Goal: Transaction & Acquisition: Purchase product/service

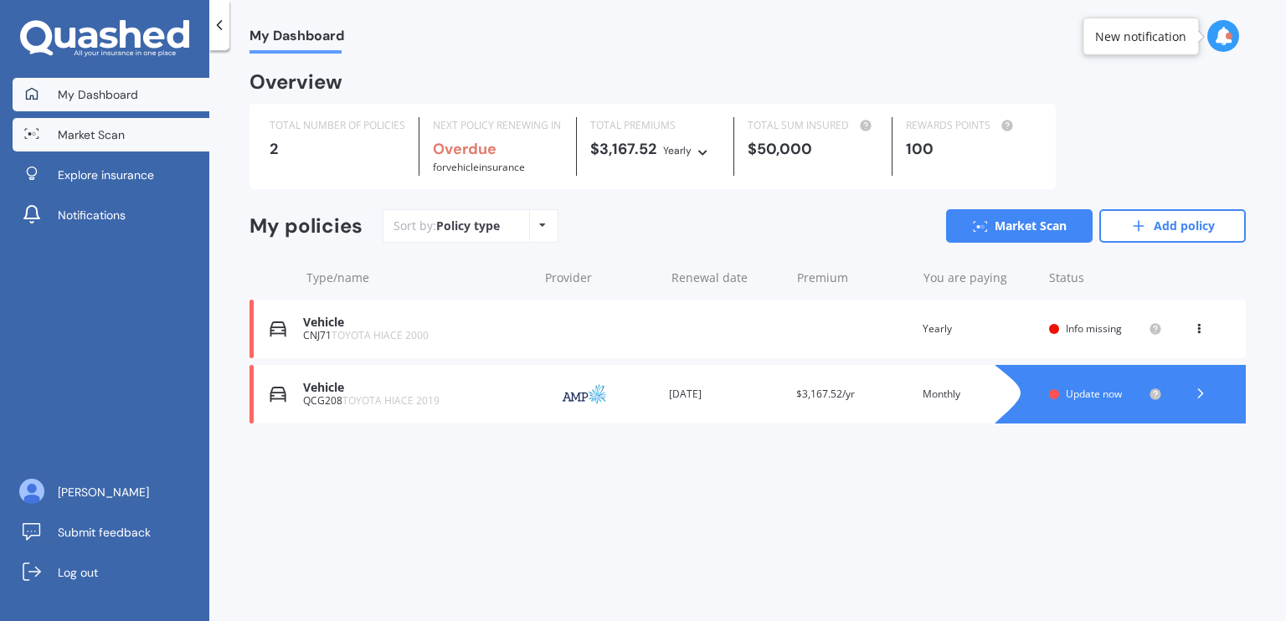
click at [108, 141] on span "Market Scan" at bounding box center [91, 134] width 67 height 17
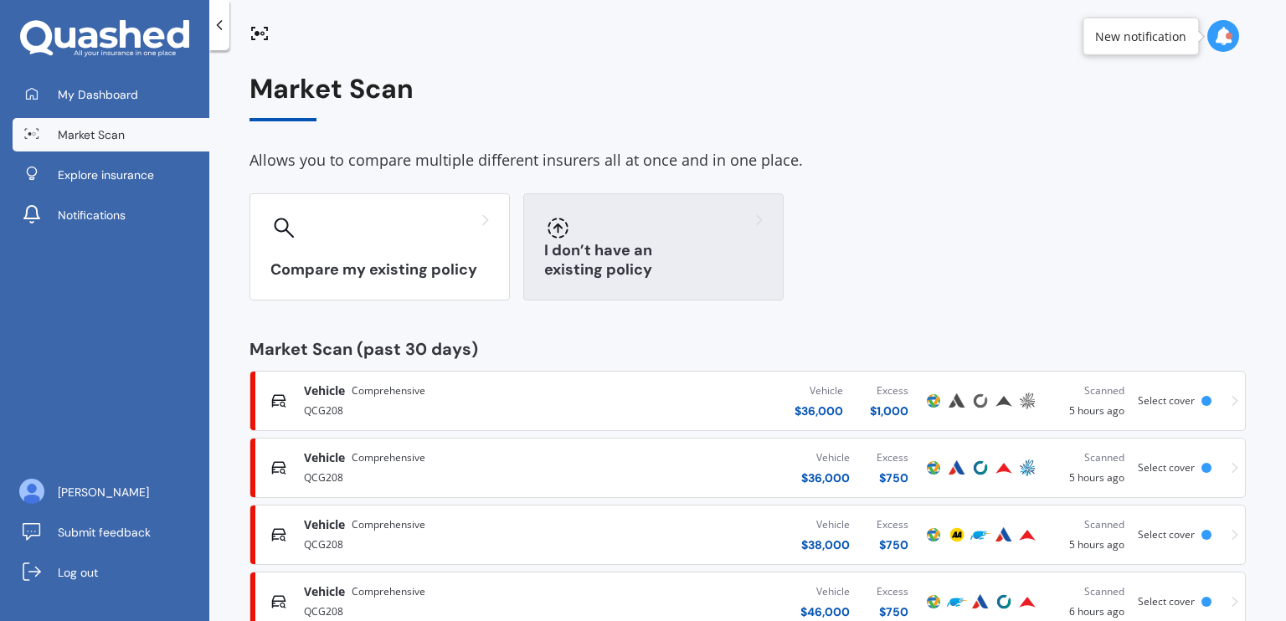
click at [553, 241] on div at bounding box center [557, 227] width 27 height 27
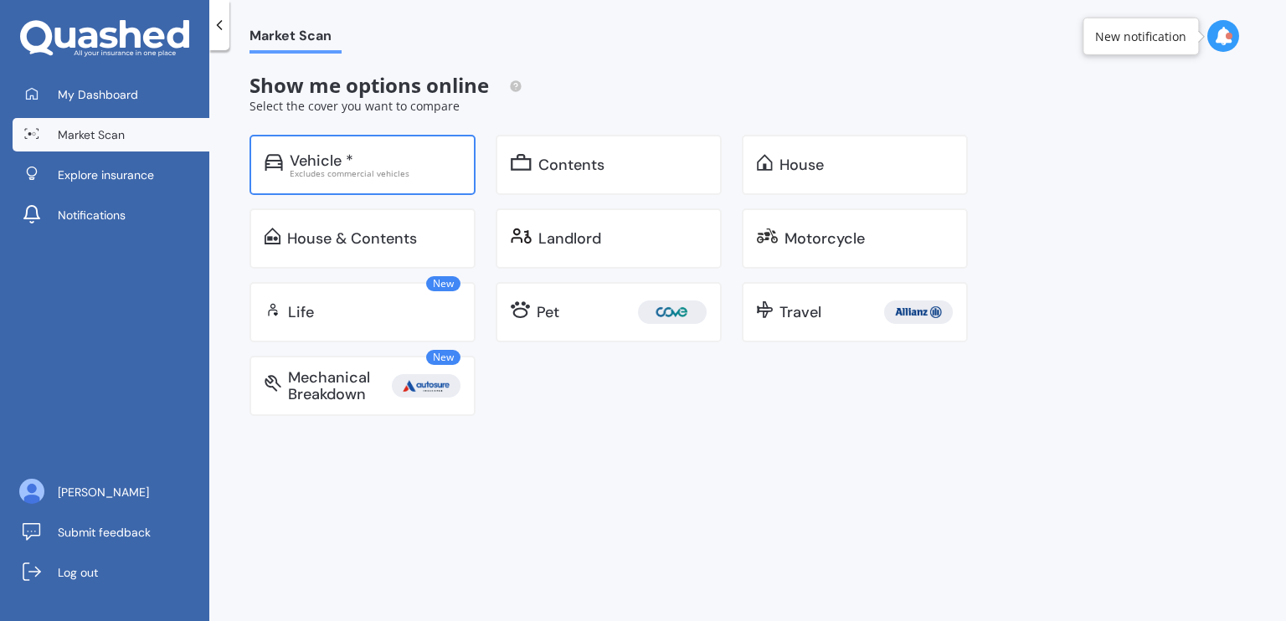
click at [389, 186] on div "Vehicle * Excludes commercial vehicles" at bounding box center [363, 165] width 226 height 60
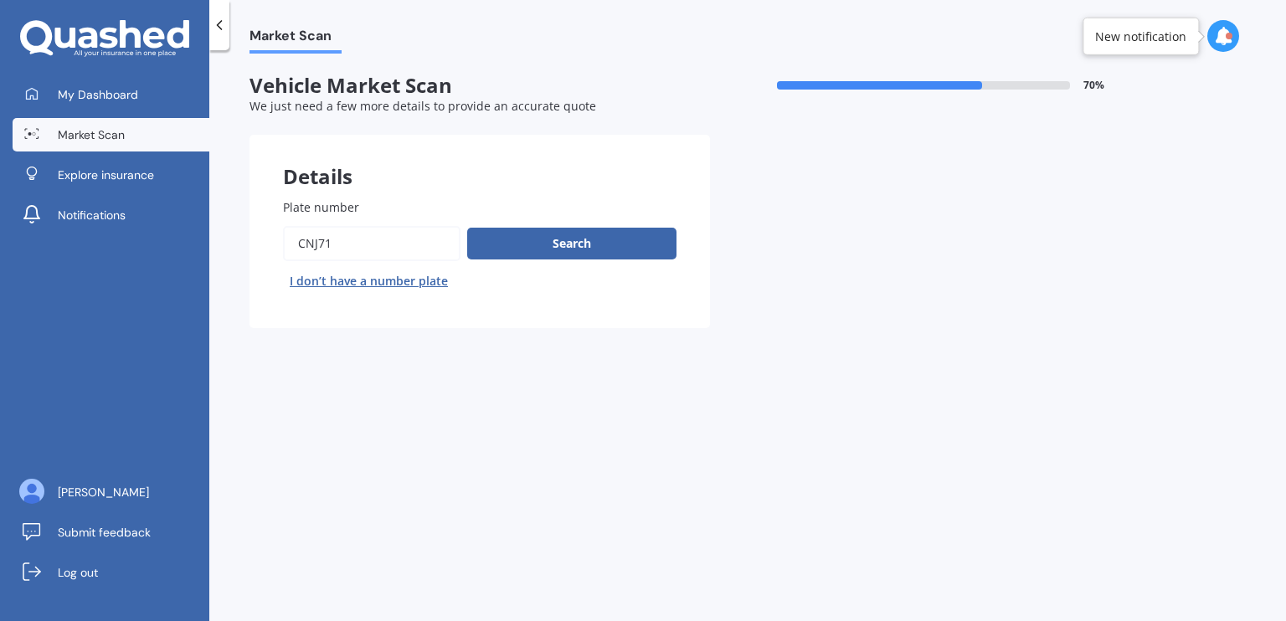
drag, startPoint x: 352, startPoint y: 251, endPoint x: 268, endPoint y: 247, distance: 84.7
click at [268, 247] on div "Plate number Search I don’t have a number plate" at bounding box center [480, 246] width 460 height 163
type input "nws4"
click at [579, 232] on button "Search" at bounding box center [571, 244] width 209 height 32
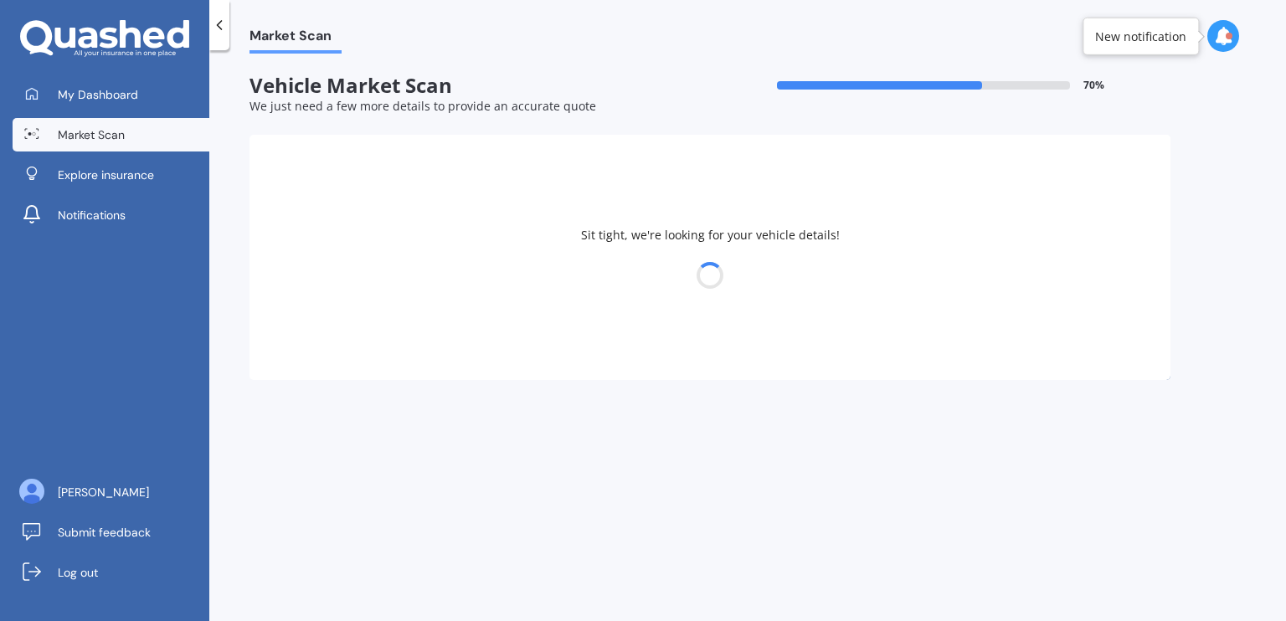
select select "TOYOTA"
select select "YARIS"
select select "25"
select select "01"
select select "1993"
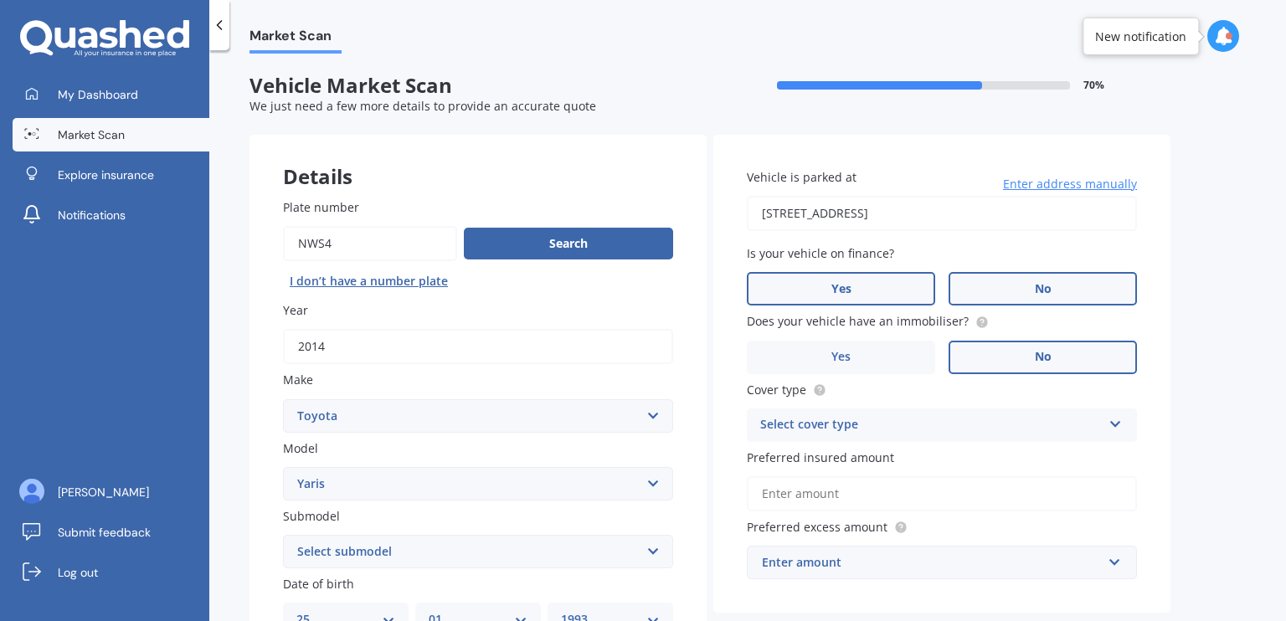
click at [971, 285] on label "No" at bounding box center [1043, 288] width 188 height 33
click at [0, 0] on input "No" at bounding box center [0, 0] width 0 height 0
click at [1097, 420] on div "Select cover type" at bounding box center [931, 425] width 342 height 20
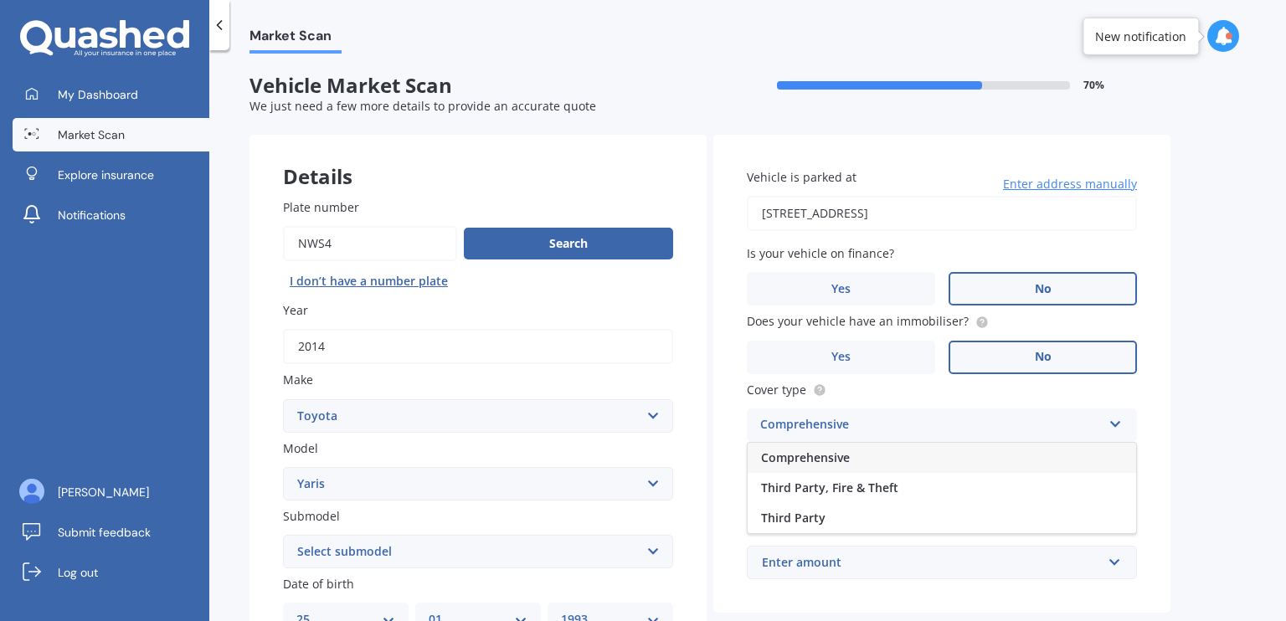
click at [882, 468] on div "Comprehensive" at bounding box center [942, 458] width 388 height 30
click at [1259, 423] on div "Market Scan Vehicle Market Scan 70 % We just need a few more details to provide…" at bounding box center [747, 339] width 1077 height 571
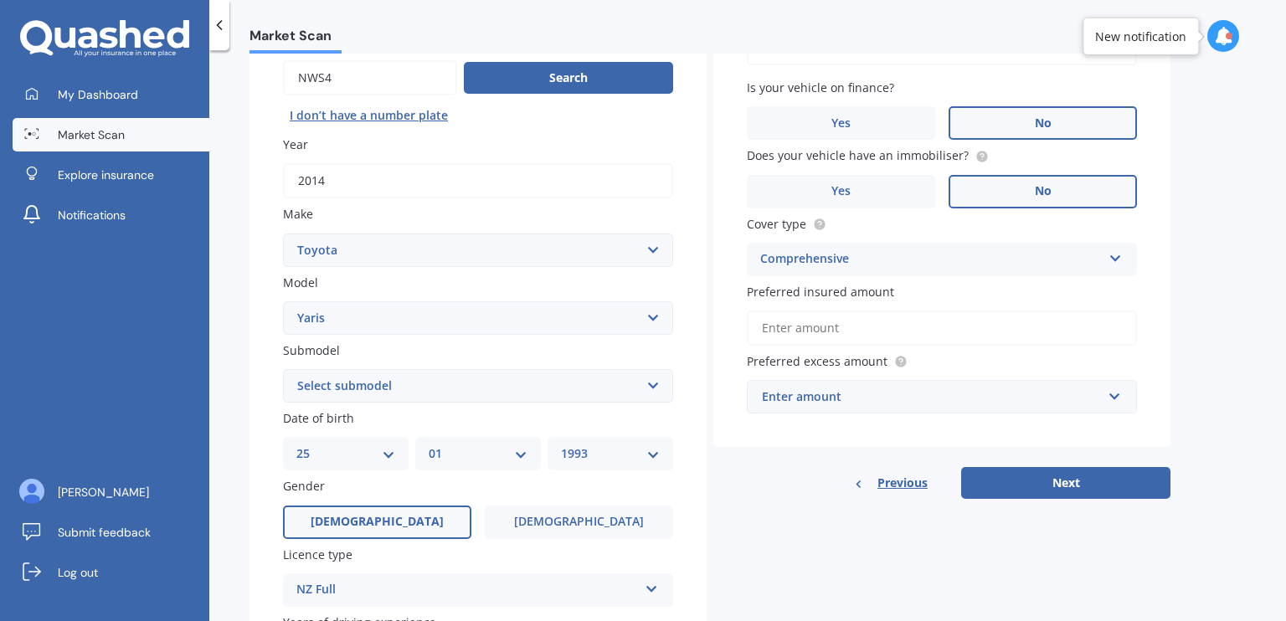
scroll to position [167, 0]
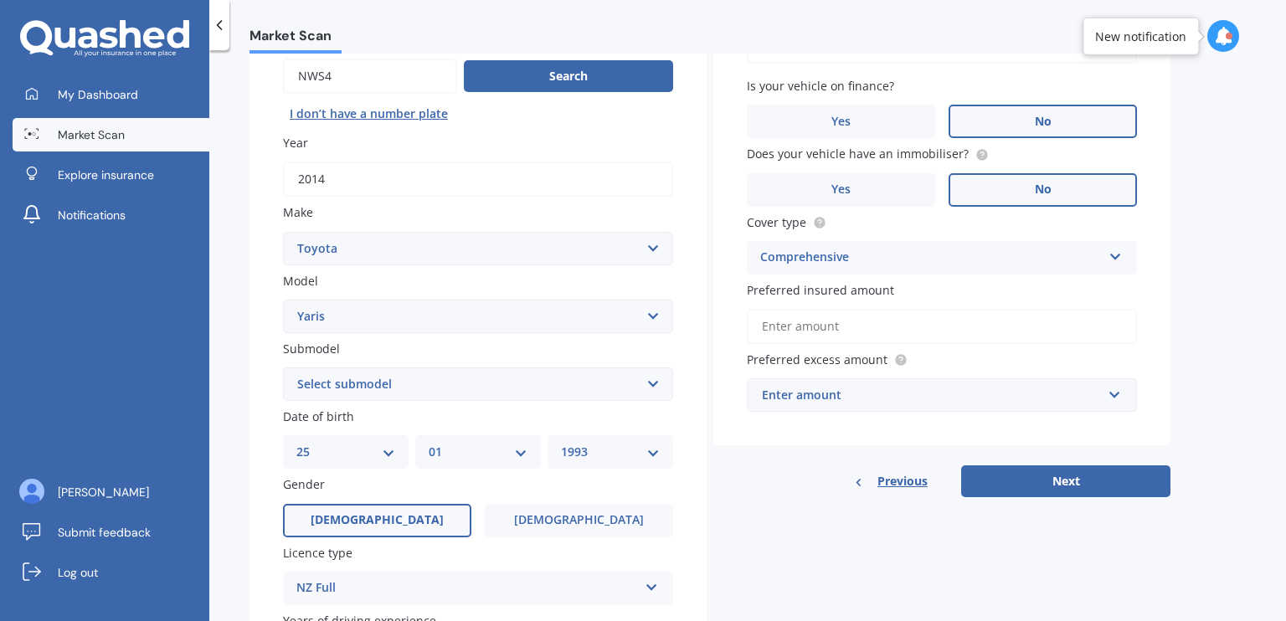
click at [804, 324] on input "Preferred insured amount" at bounding box center [942, 326] width 390 height 35
click at [800, 485] on div "Previous Next" at bounding box center [941, 482] width 457 height 32
click at [770, 334] on input "Preferred insured amount" at bounding box center [942, 326] width 390 height 35
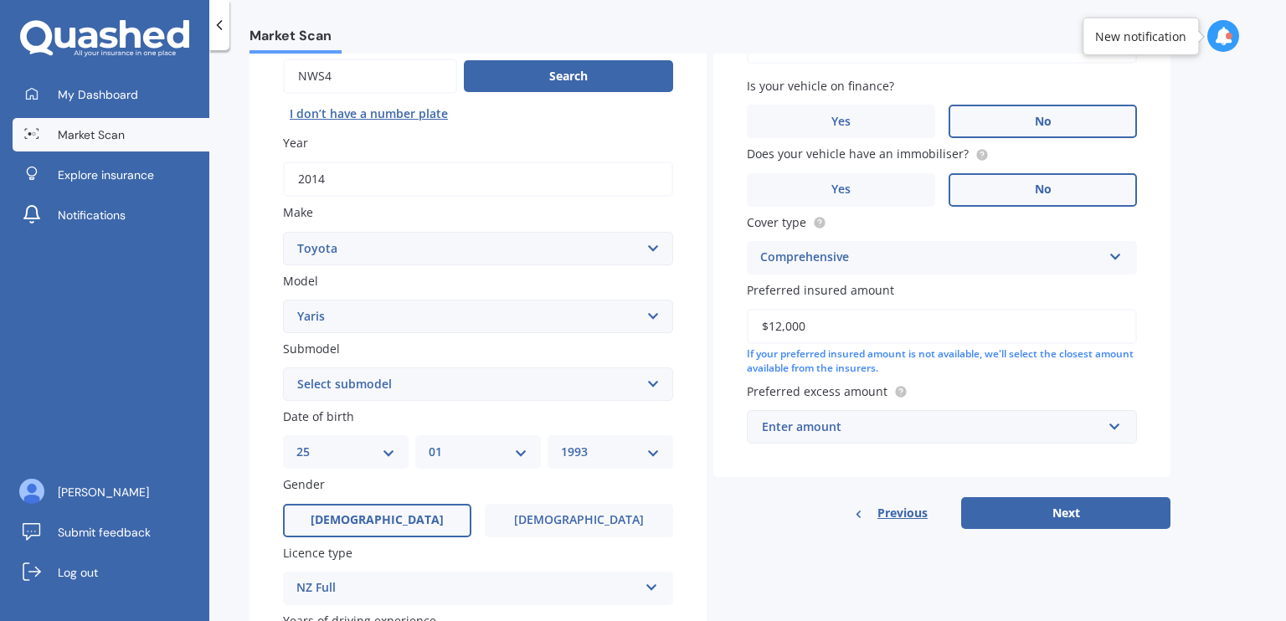
type input "$12,000"
click at [757, 461] on div "Vehicle is parked at [STREET_ADDRESS] Enter address manually Is your vehicle on…" at bounding box center [941, 222] width 457 height 510
click at [804, 429] on div "Enter amount" at bounding box center [932, 427] width 340 height 18
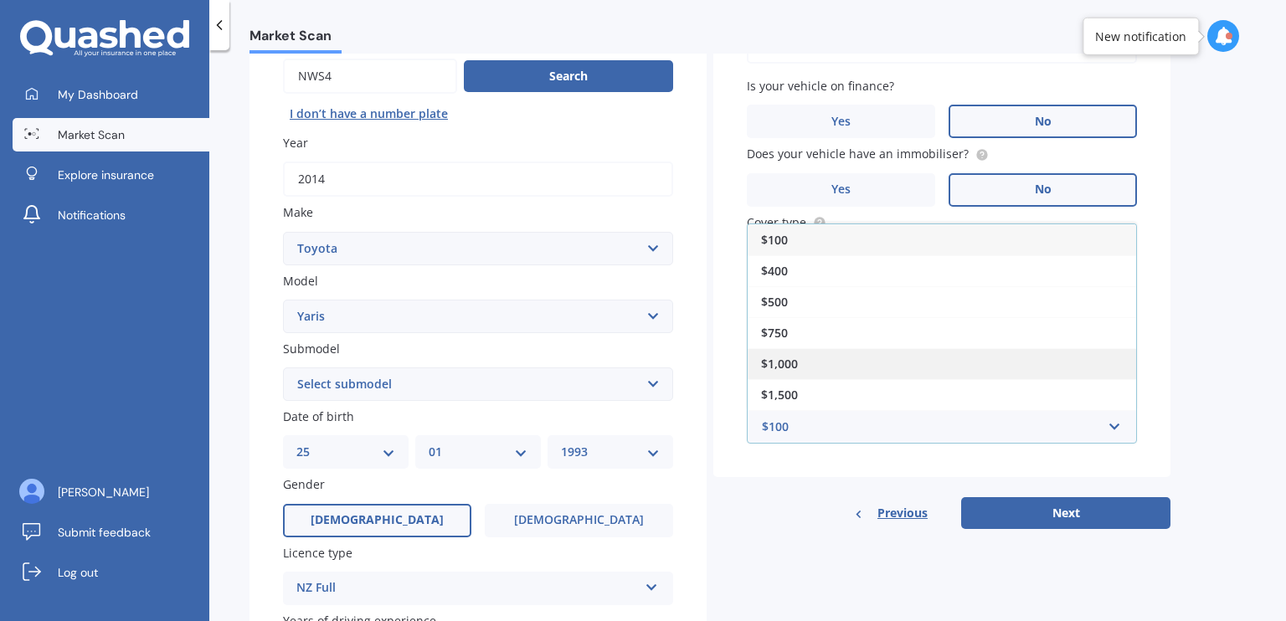
click at [815, 362] on div "$1,000" at bounding box center [942, 363] width 388 height 31
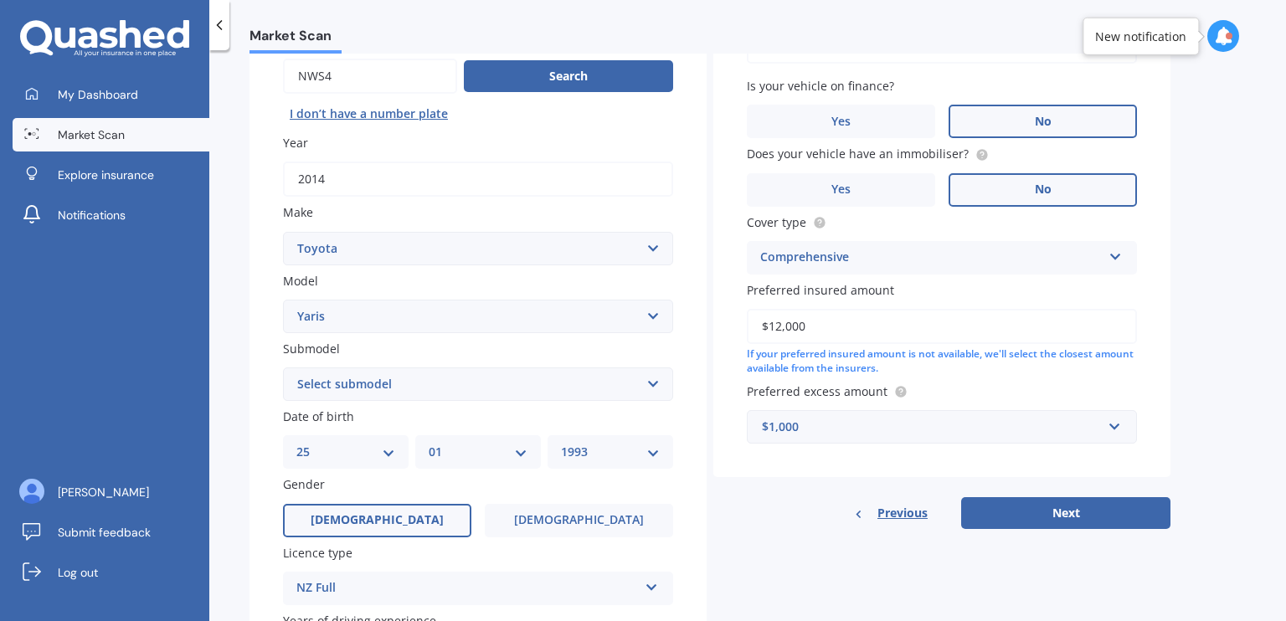
click at [794, 507] on div "Previous Next" at bounding box center [941, 513] width 457 height 32
click at [528, 374] on select "Select submodel (All other) Cross 1.5 GR petrol turbo GX auto GX manual Hybrid …" at bounding box center [478, 384] width 390 height 33
click at [283, 368] on select "Select submodel (All other) Cross 1.5 GR petrol turbo GX auto GX manual Hybrid …" at bounding box center [478, 384] width 390 height 33
click at [450, 390] on select "Select submodel (All other) Cross 1.5 GR petrol turbo GX auto GX manual Hybrid …" at bounding box center [478, 384] width 390 height 33
select select "(ALL OTHER)"
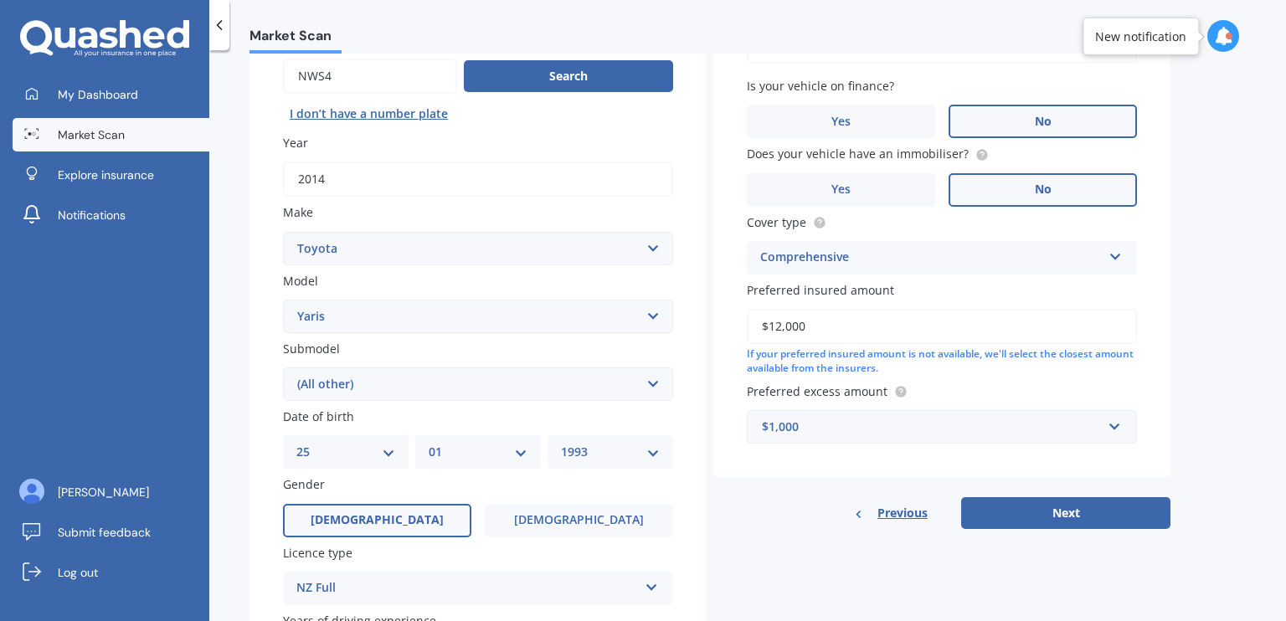
click at [283, 368] on select "Select submodel (All other) Cross 1.5 GR petrol turbo GX auto GX manual Hybrid …" at bounding box center [478, 384] width 390 height 33
click at [328, 388] on select "Select submodel (All other) Cross 1.5 GR petrol turbo GX auto GX manual Hybrid …" at bounding box center [478, 384] width 390 height 33
click at [283, 368] on select "Select submodel (All other) Cross 1.5 GR petrol turbo GX auto GX manual Hybrid …" at bounding box center [478, 384] width 390 height 33
click at [270, 460] on div "Plate number Search I don’t have a number plate Year [DATE] Make Select make AC…" at bounding box center [478, 386] width 457 height 778
click at [641, 450] on select "YYYY 2025 2024 2023 2022 2021 2020 2019 2018 2017 2016 2015 2014 2013 2012 2011…" at bounding box center [610, 452] width 99 height 18
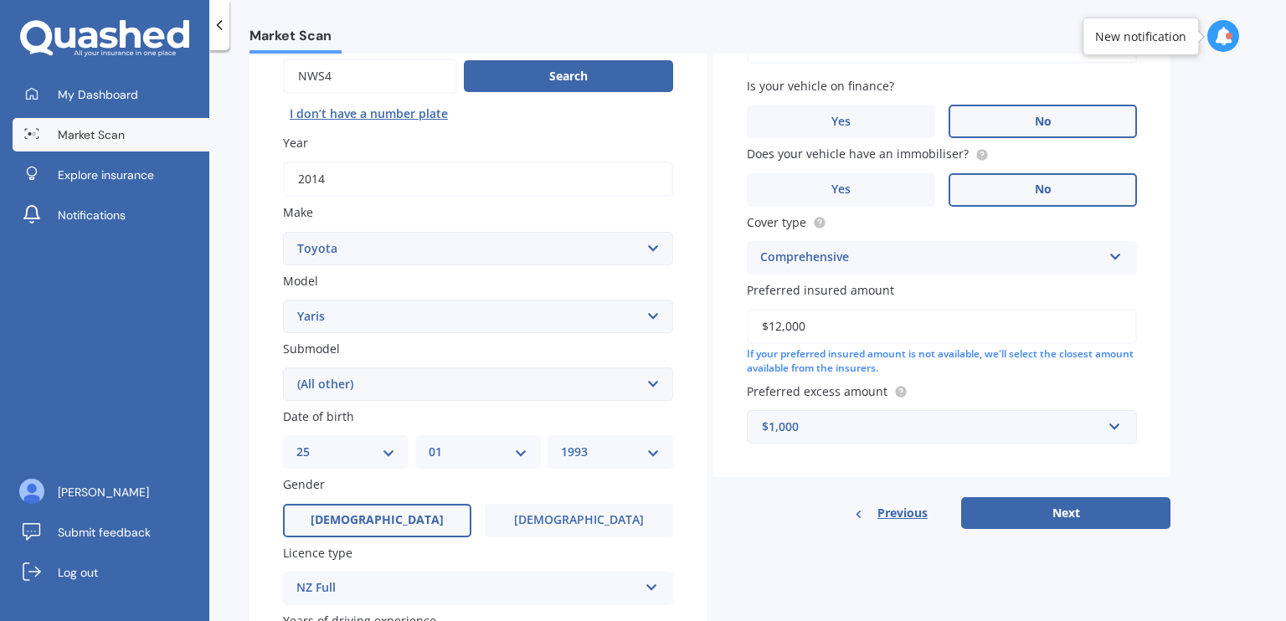
select select "1997"
click at [561, 443] on select "YYYY 2025 2024 2023 2022 2021 2020 2019 2018 2017 2016 2015 2014 2013 2012 2011…" at bounding box center [610, 452] width 99 height 18
click at [443, 458] on select "MM 01 02 03 04 05 06 07 08 09 10 11 12" at bounding box center [478, 452] width 99 height 18
select select "10"
click at [429, 443] on select "MM 01 02 03 04 05 06 07 08 09 10 11 12" at bounding box center [478, 452] width 99 height 18
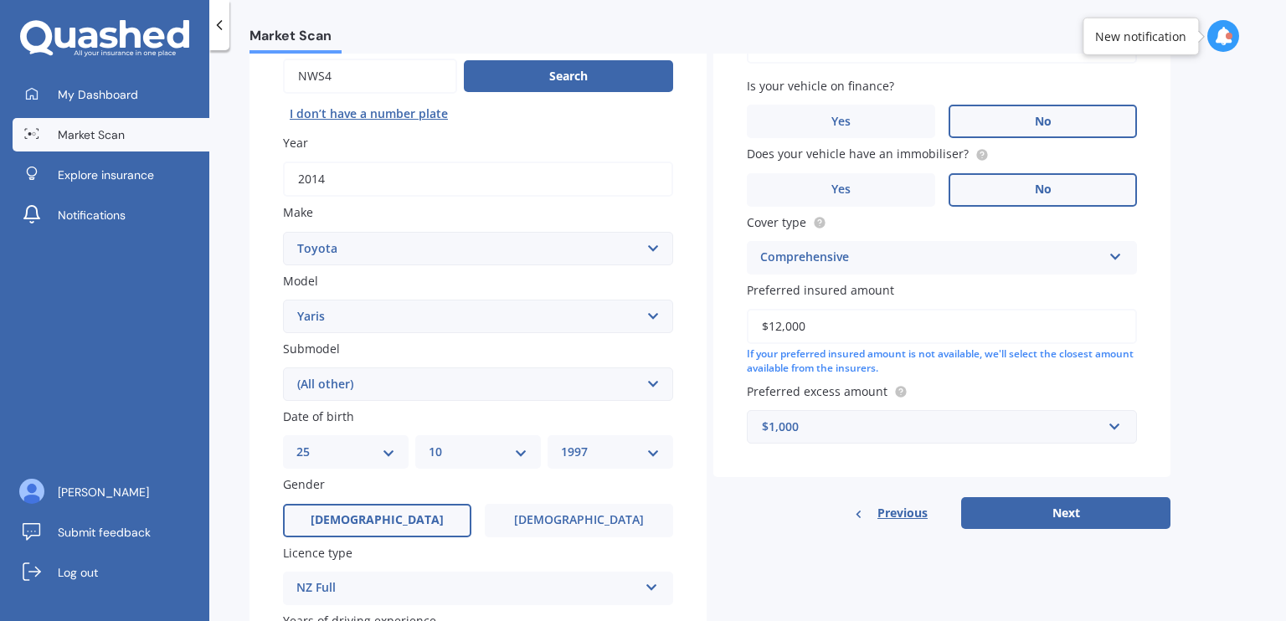
click at [338, 460] on select "DD 01 02 03 04 05 06 07 08 09 10 11 12 13 14 15 16 17 18 19 20 21 22 23 24 25 2…" at bounding box center [345, 452] width 99 height 18
select select "20"
click at [296, 443] on select "DD 01 02 03 04 05 06 07 08 09 10 11 12 13 14 15 16 17 18 19 20 21 22 23 24 25 2…" at bounding box center [345, 452] width 99 height 18
click at [231, 391] on div "Market Scan Vehicle Market Scan 70 % We just need a few more details to provide…" at bounding box center [747, 339] width 1077 height 571
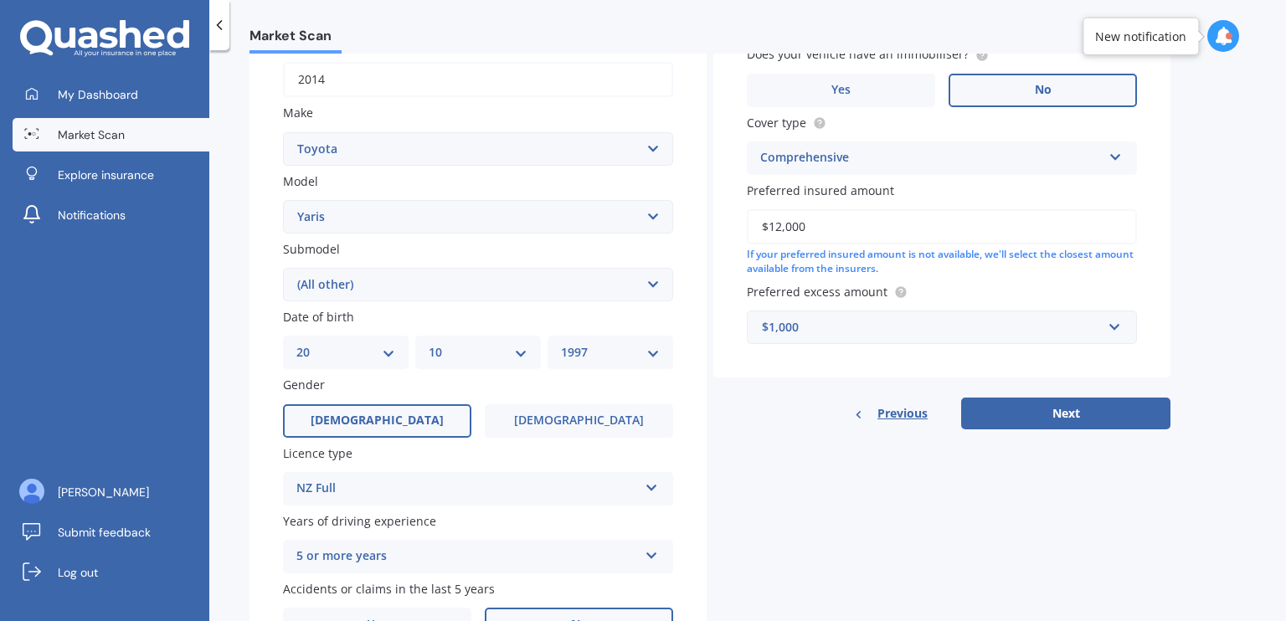
scroll to position [268, 0]
click at [558, 408] on label "[DEMOGRAPHIC_DATA]" at bounding box center [579, 420] width 188 height 33
click at [0, 0] on input "[DEMOGRAPHIC_DATA]" at bounding box center [0, 0] width 0 height 0
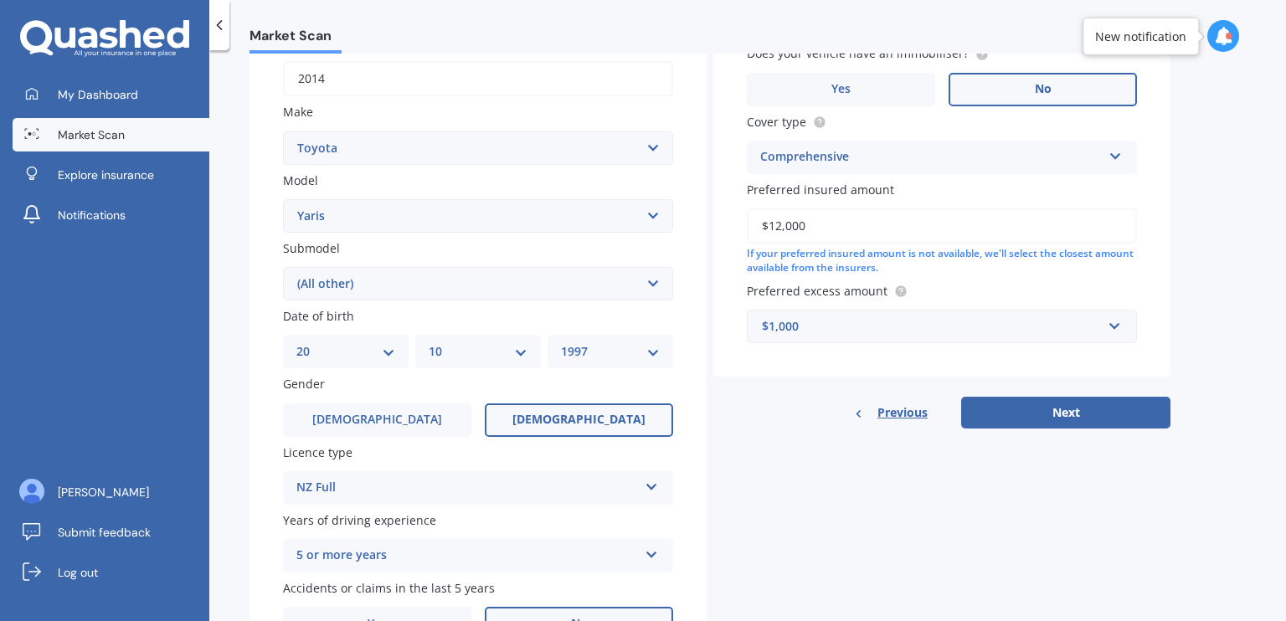
click at [736, 491] on div "Details Plate number Search I don’t have a number plate Year [DATE] Make Select…" at bounding box center [710, 271] width 921 height 808
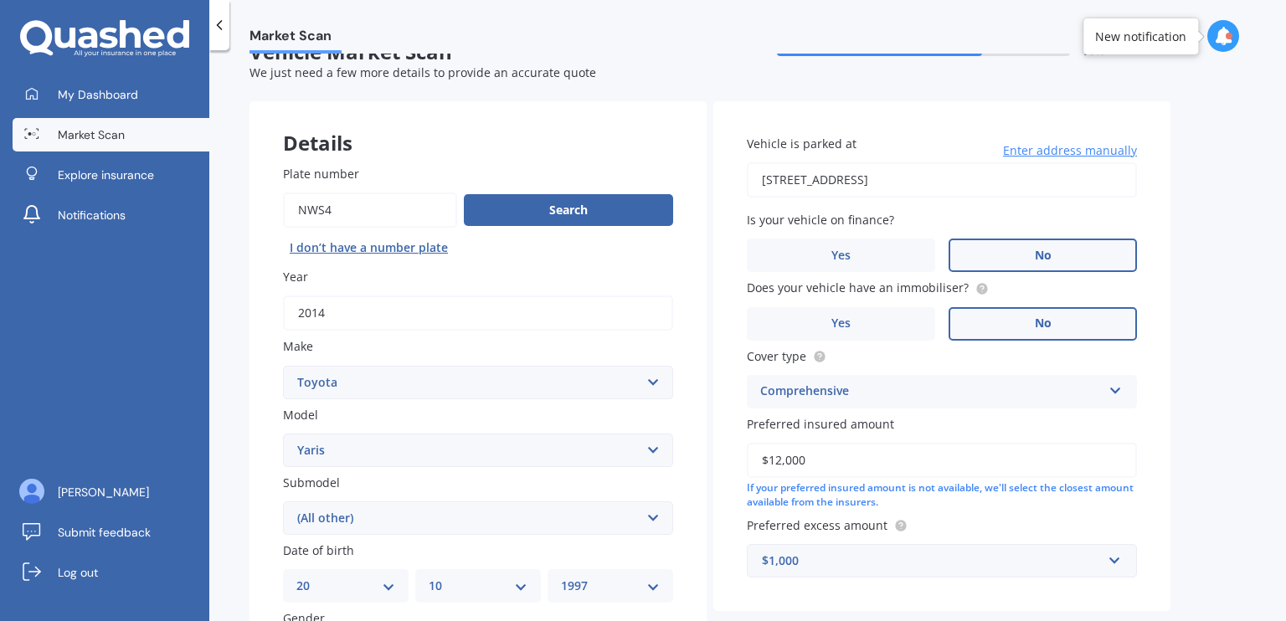
scroll to position [67, 0]
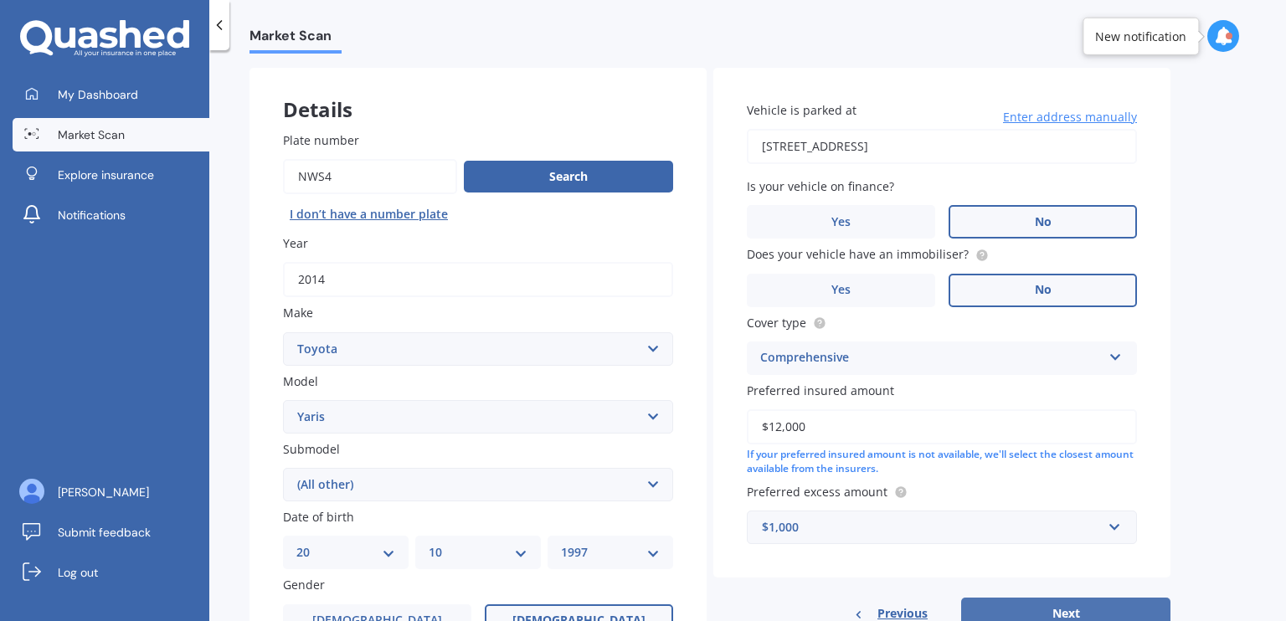
click at [1009, 606] on button "Next" at bounding box center [1065, 614] width 209 height 32
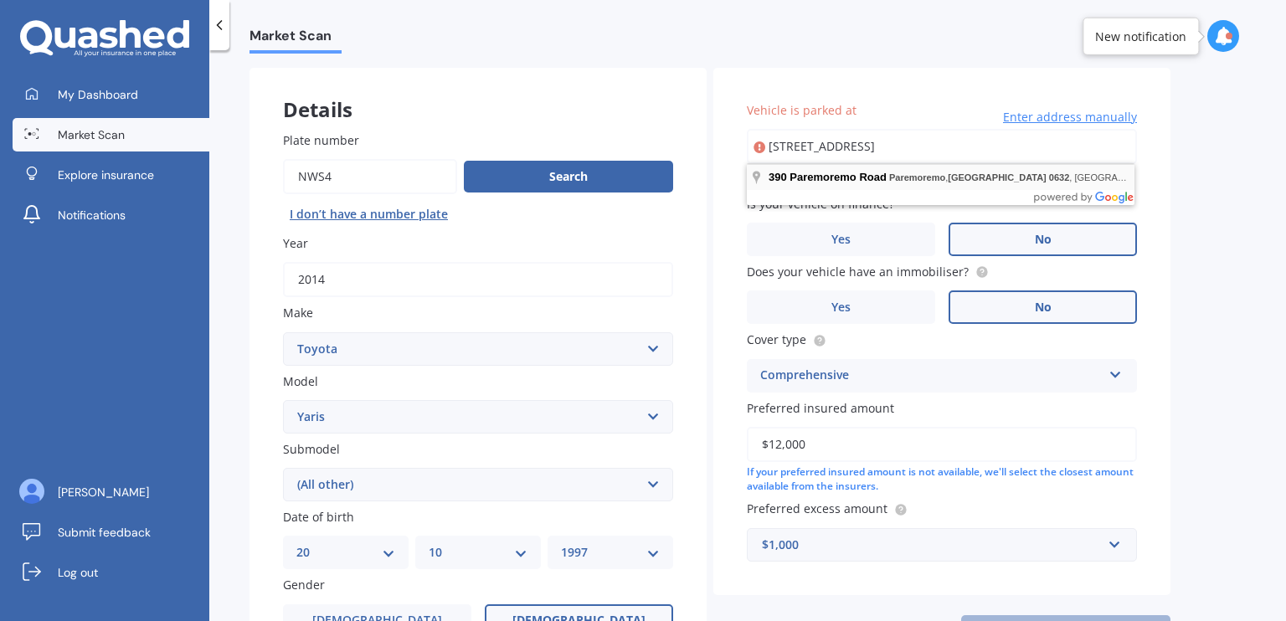
type input "[STREET_ADDRESS]"
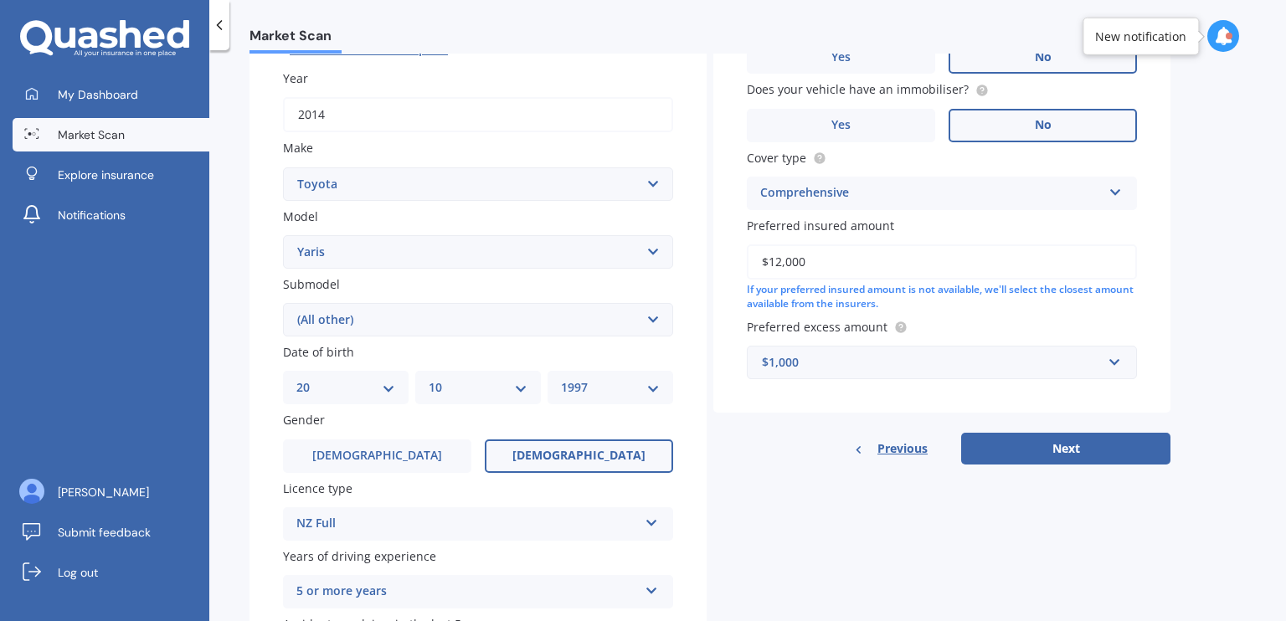
scroll to position [245, 0]
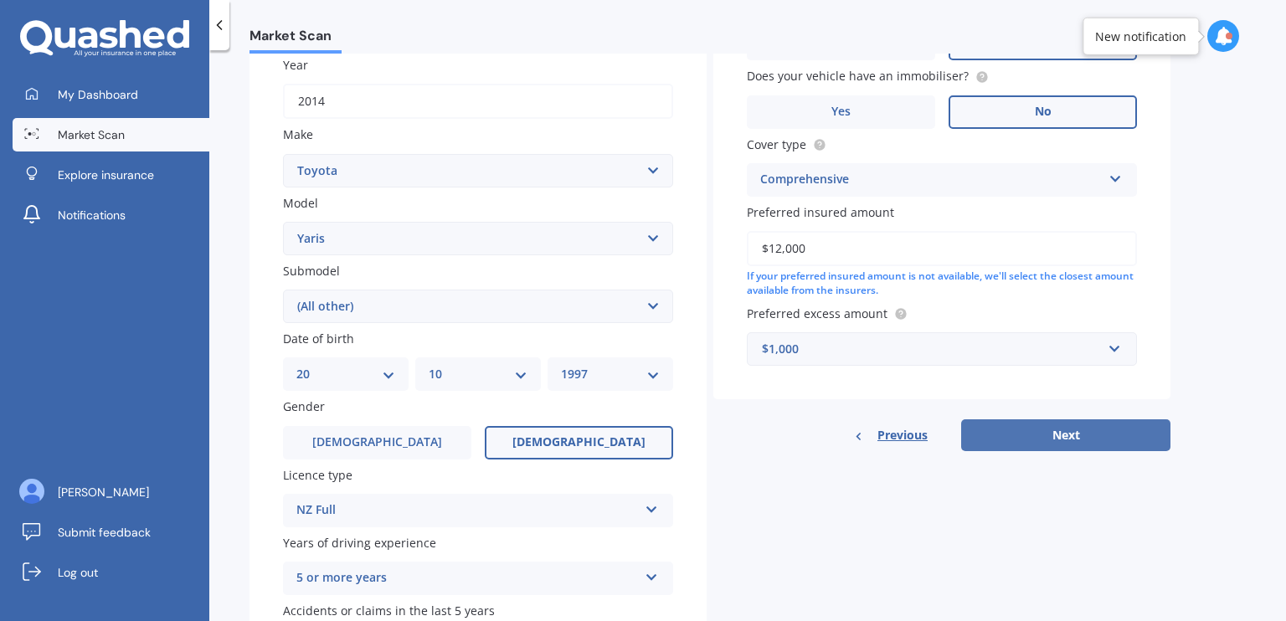
click at [966, 434] on button "Next" at bounding box center [1065, 435] width 209 height 32
select select "20"
select select "10"
select select "1997"
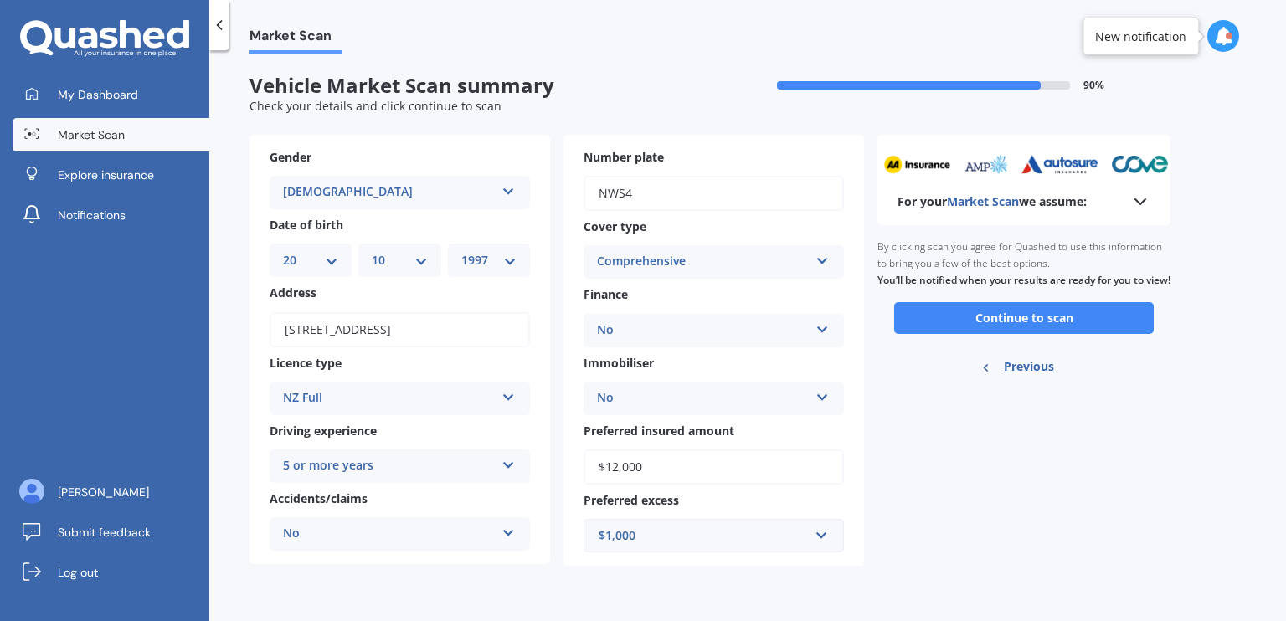
scroll to position [0, 0]
click at [972, 334] on button "Continue to scan" at bounding box center [1024, 318] width 260 height 32
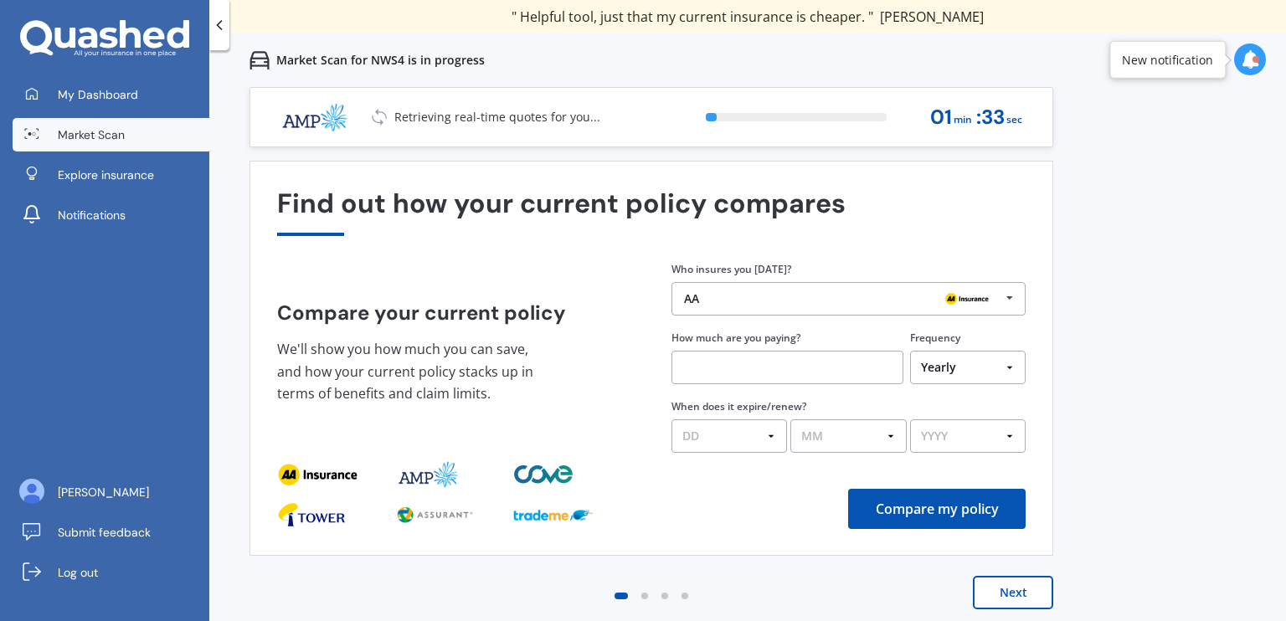
click at [995, 593] on button "Next" at bounding box center [1013, 592] width 80 height 33
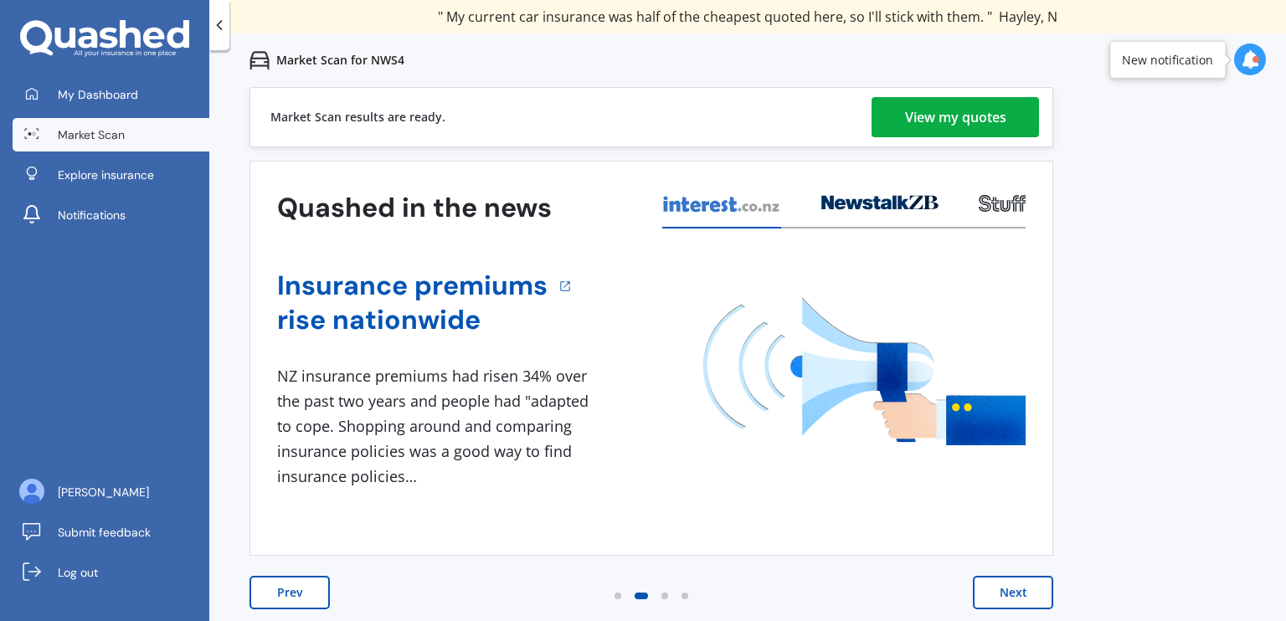
click at [968, 123] on div "View my quotes" at bounding box center [955, 117] width 101 height 40
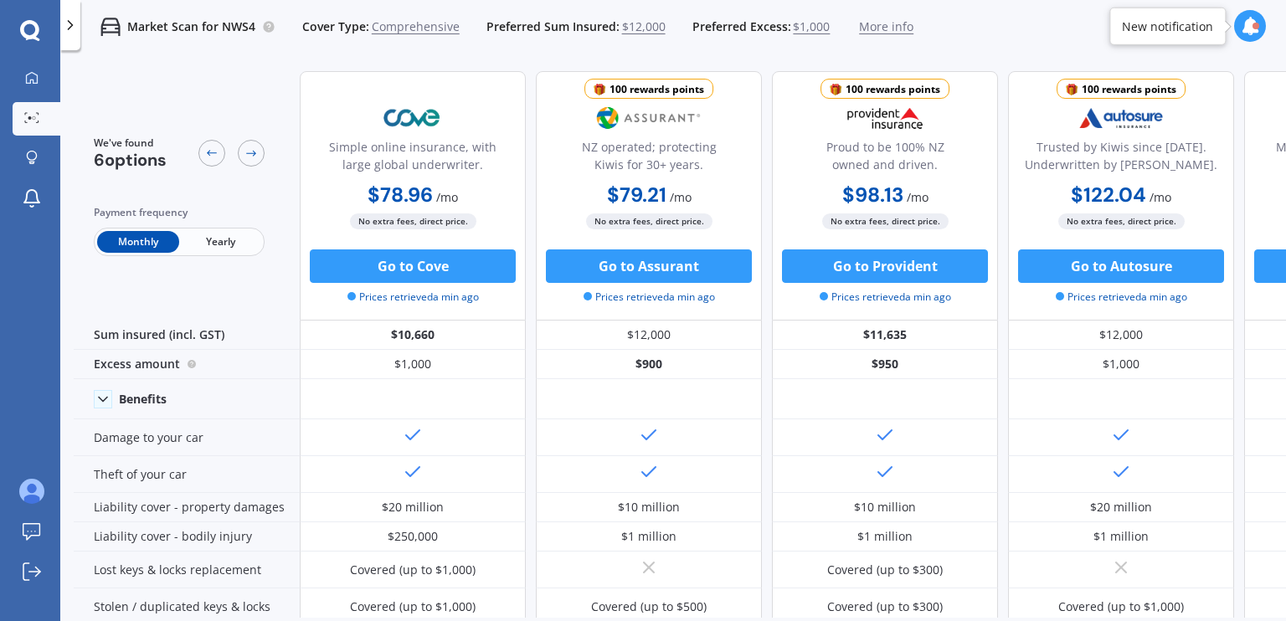
drag, startPoint x: 461, startPoint y: 200, endPoint x: 388, endPoint y: 193, distance: 74.0
click at [388, 193] on div "$78.96 / mo $853.89 / yr $78.96 / mo" at bounding box center [413, 196] width 226 height 33
